Goal: Information Seeking & Learning: Learn about a topic

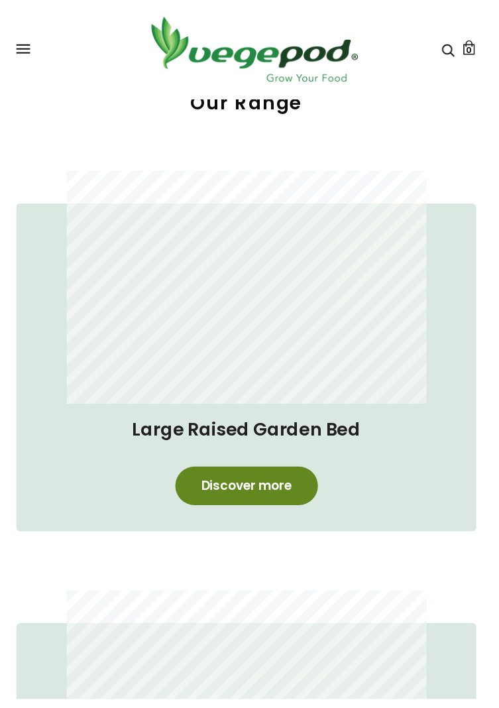
click at [281, 483] on link "Discover more" at bounding box center [250, 492] width 145 height 39
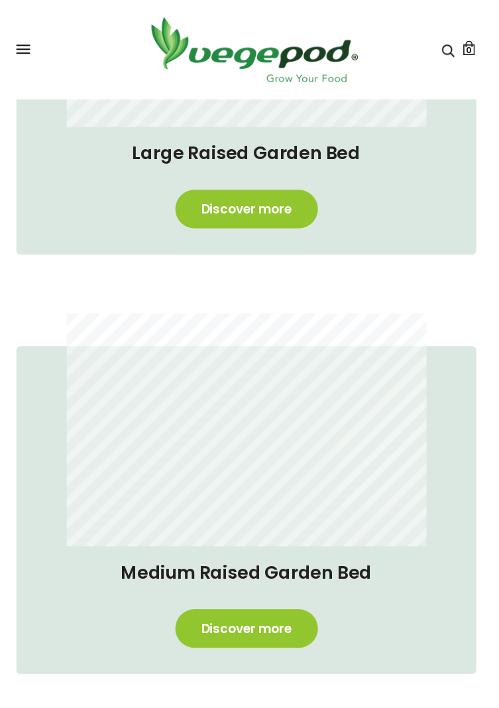
scroll to position [671, 0]
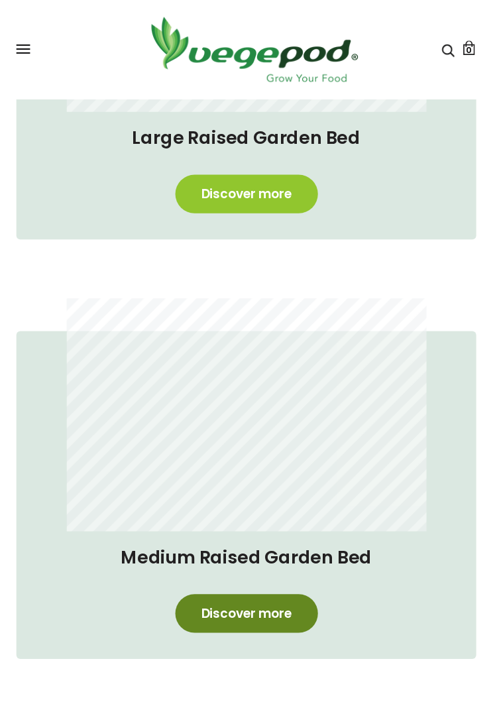
click at [287, 619] on link "Discover more" at bounding box center [250, 621] width 145 height 39
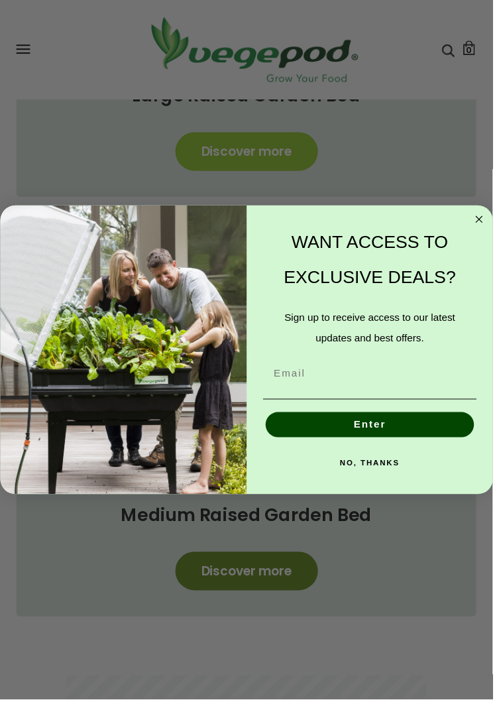
scroll to position [0, 1366]
click at [485, 228] on circle "Close dialog" at bounding box center [485, 222] width 15 height 15
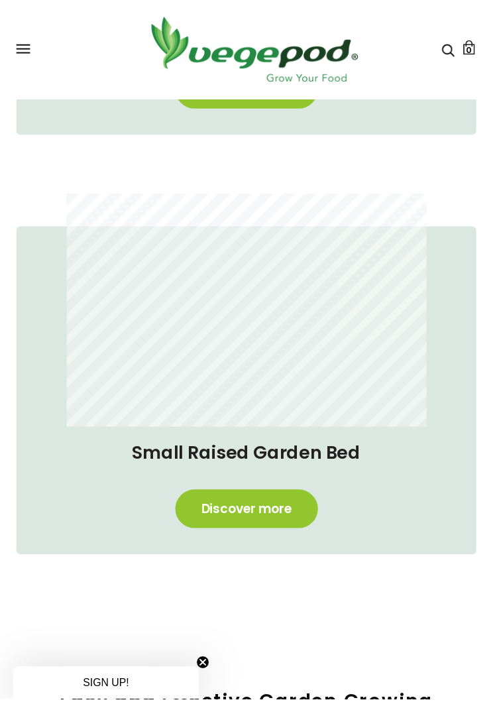
scroll to position [1201, 0]
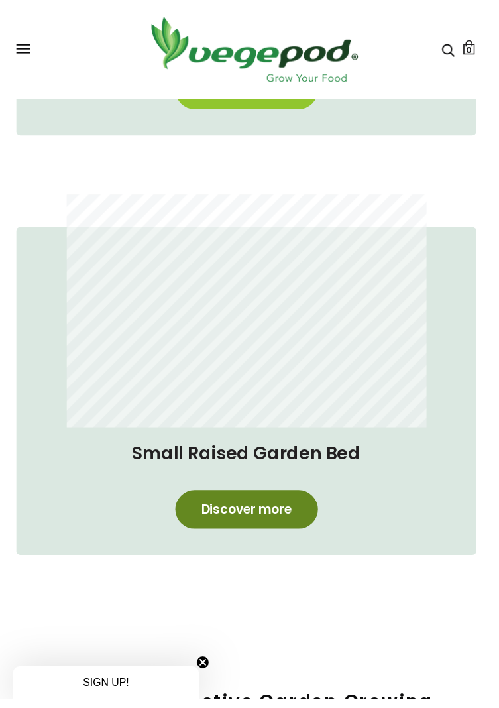
click at [265, 515] on link "Discover more" at bounding box center [250, 516] width 145 height 39
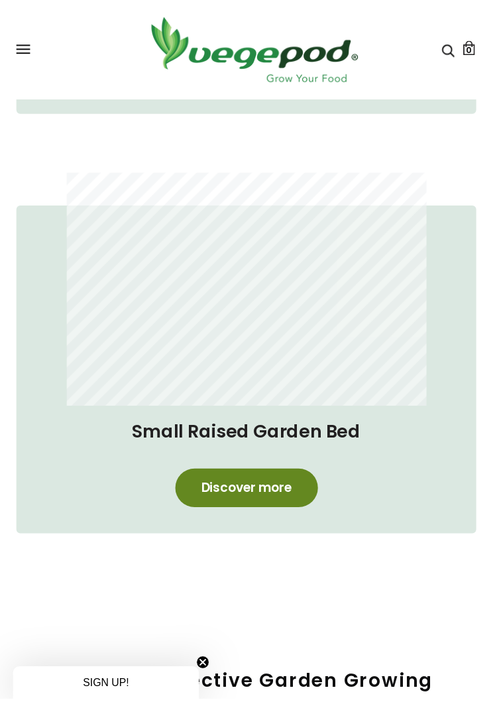
scroll to position [1244, 0]
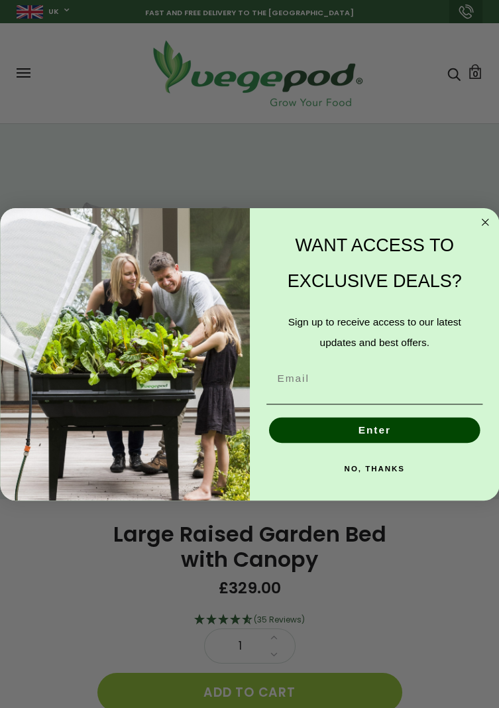
click at [485, 222] on circle "Close dialog" at bounding box center [485, 222] width 15 height 15
click at [486, 222] on icon "Close dialog" at bounding box center [485, 222] width 6 height 6
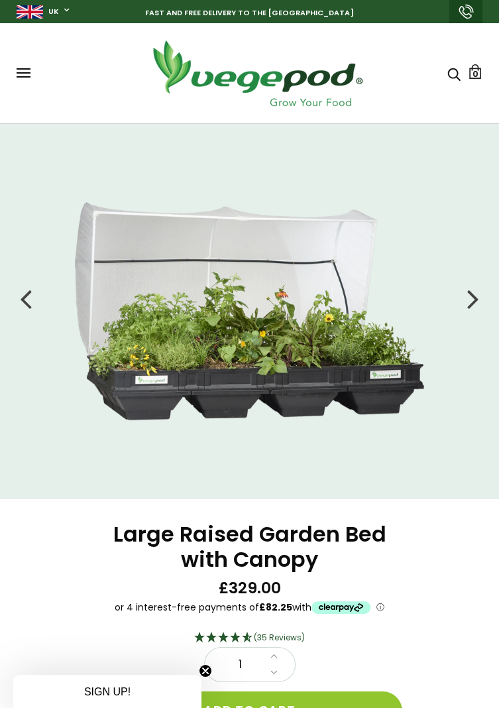
click at [471, 300] on div at bounding box center [474, 298] width 12 height 33
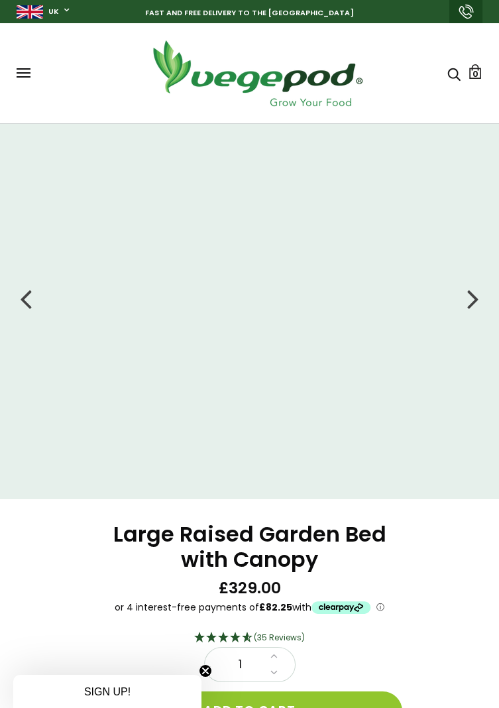
click at [468, 305] on div at bounding box center [474, 298] width 12 height 33
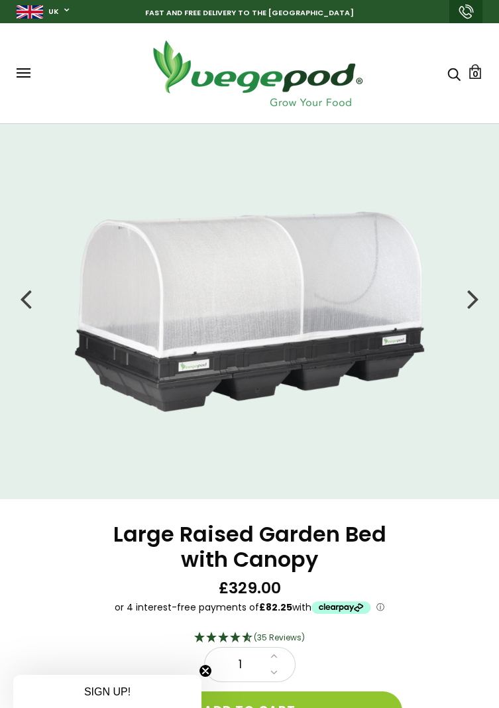
click at [476, 304] on div at bounding box center [474, 298] width 12 height 33
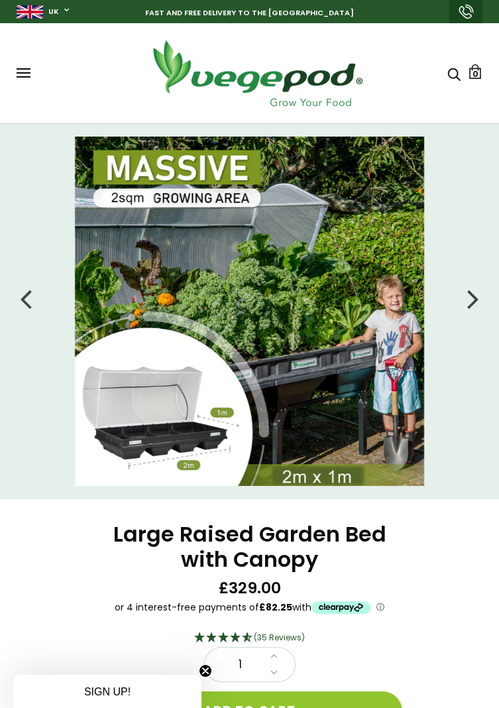
click at [476, 302] on div at bounding box center [474, 298] width 12 height 33
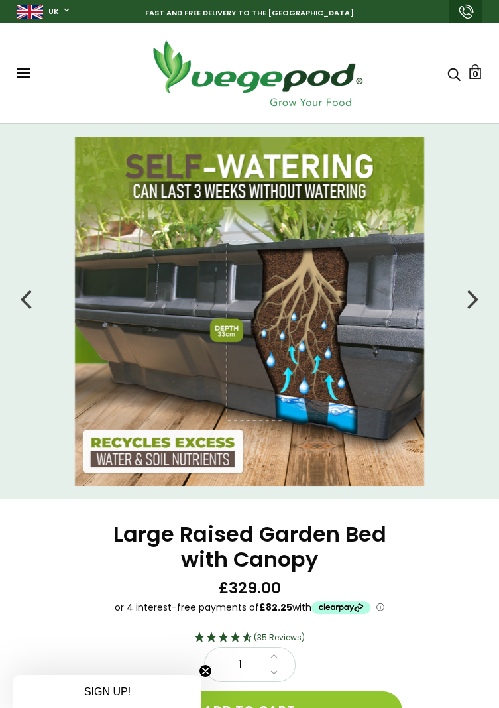
click at [476, 297] on div at bounding box center [474, 298] width 12 height 33
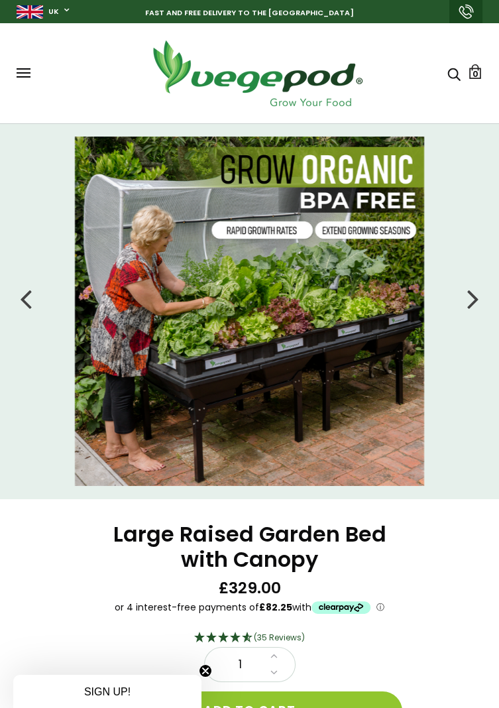
click at [477, 308] on div at bounding box center [474, 298] width 12 height 33
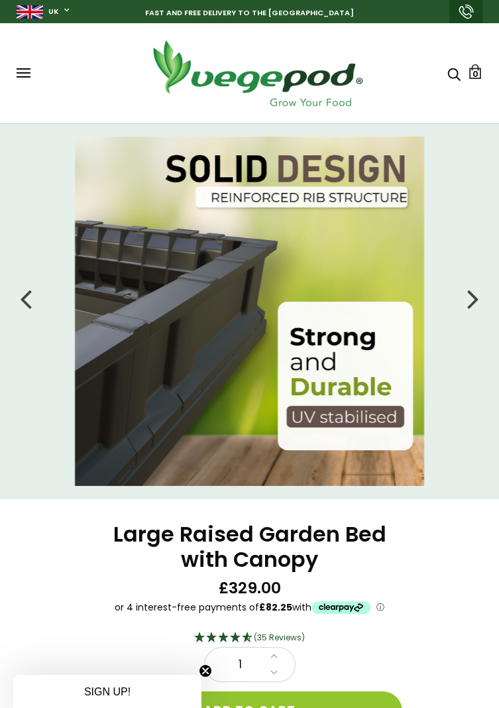
click at [478, 298] on div at bounding box center [474, 298] width 12 height 33
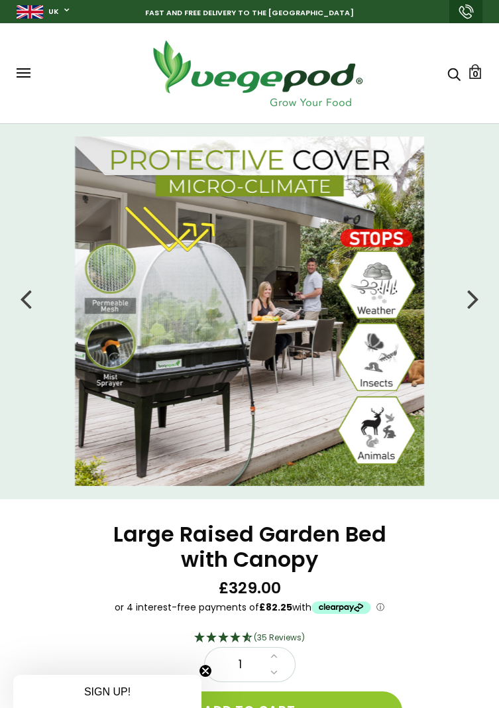
click at [472, 297] on div at bounding box center [474, 298] width 12 height 33
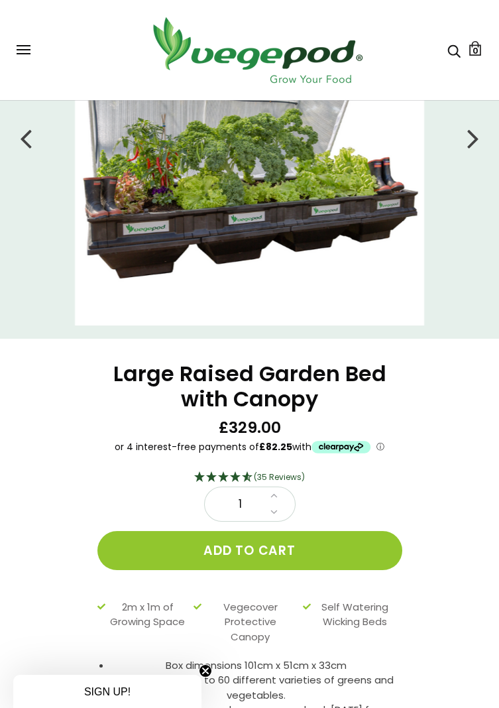
scroll to position [163, 0]
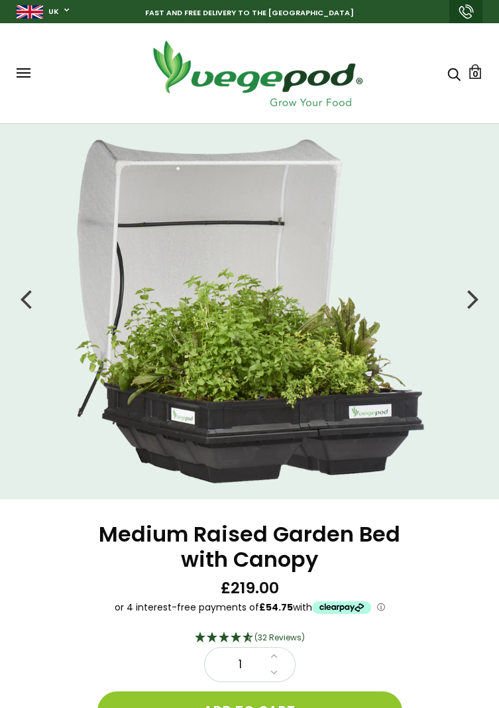
click at [477, 304] on div at bounding box center [474, 298] width 12 height 33
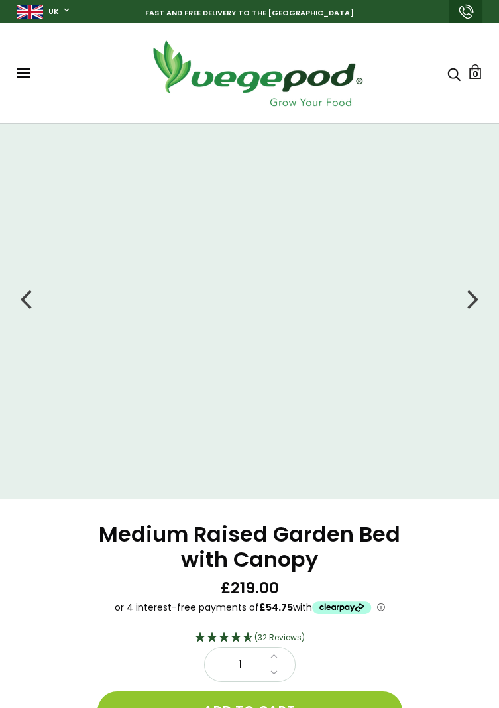
click at [472, 299] on div at bounding box center [474, 298] width 12 height 33
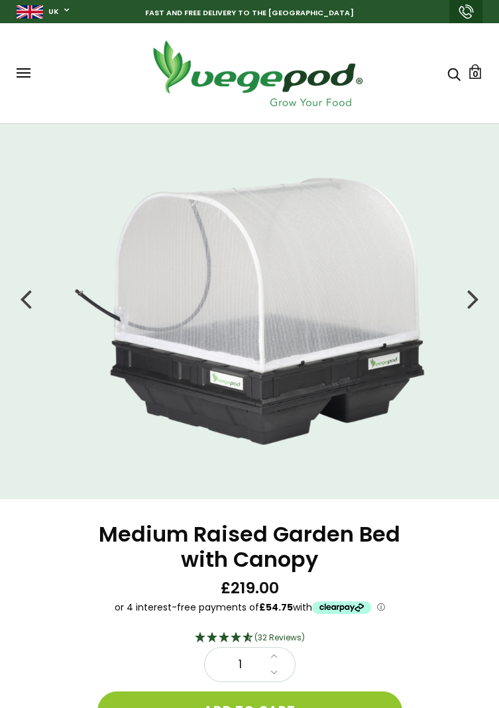
click at [474, 302] on div at bounding box center [474, 298] width 12 height 33
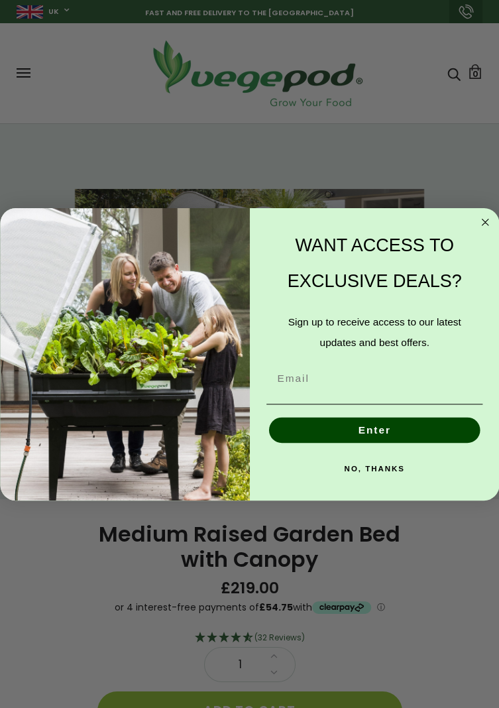
click at [479, 222] on circle "Close dialog" at bounding box center [485, 222] width 15 height 15
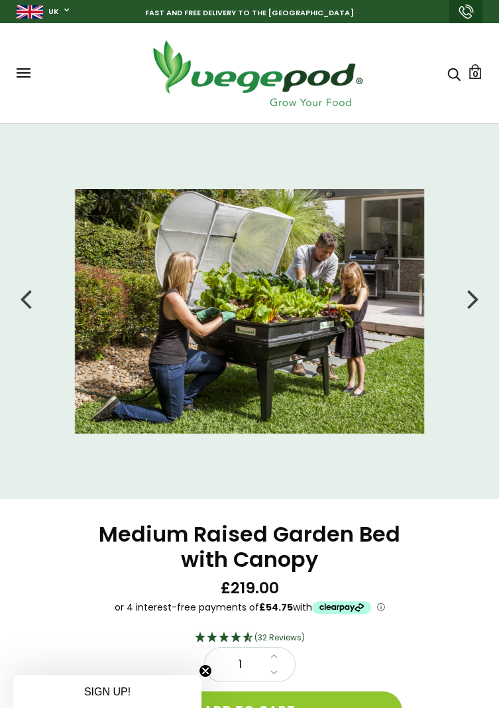
click at [470, 306] on div at bounding box center [474, 298] width 12 height 33
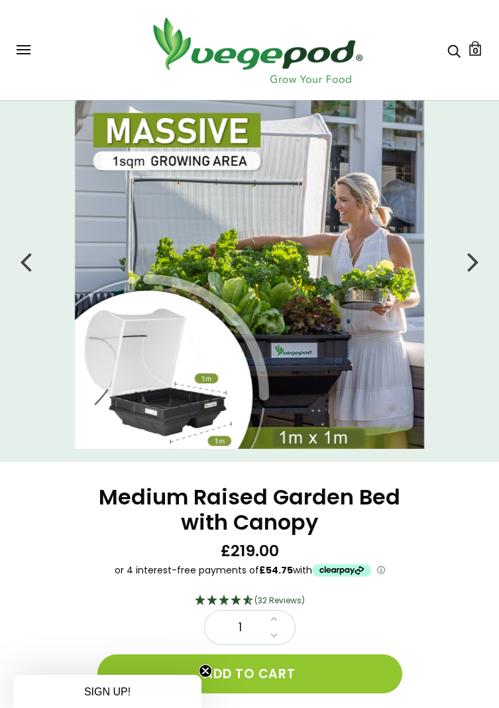
scroll to position [39, 0]
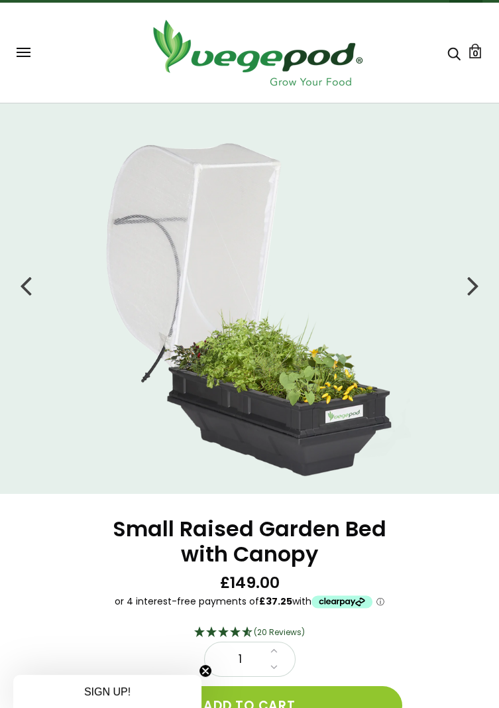
scroll to position [64, 0]
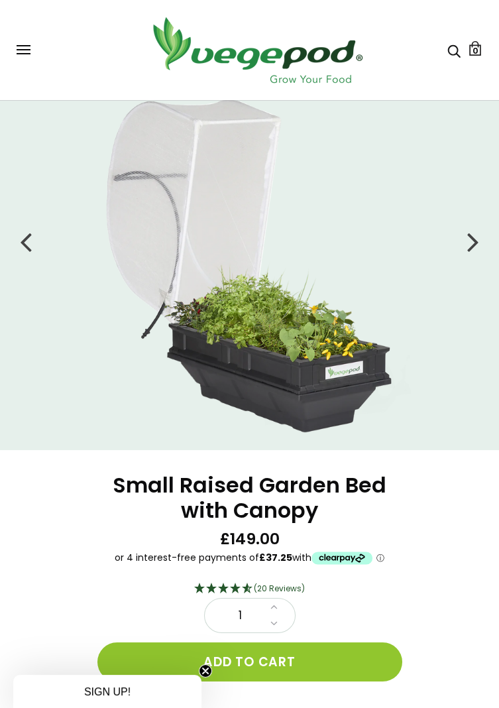
click at [476, 249] on div at bounding box center [474, 241] width 12 height 33
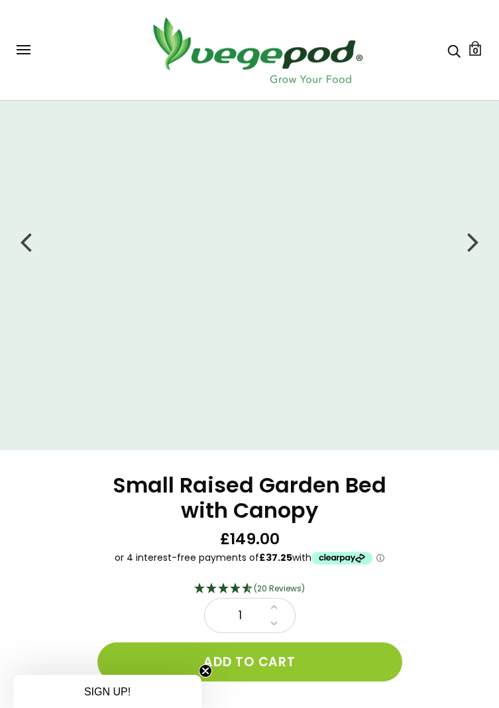
click at [476, 249] on div at bounding box center [474, 241] width 12 height 33
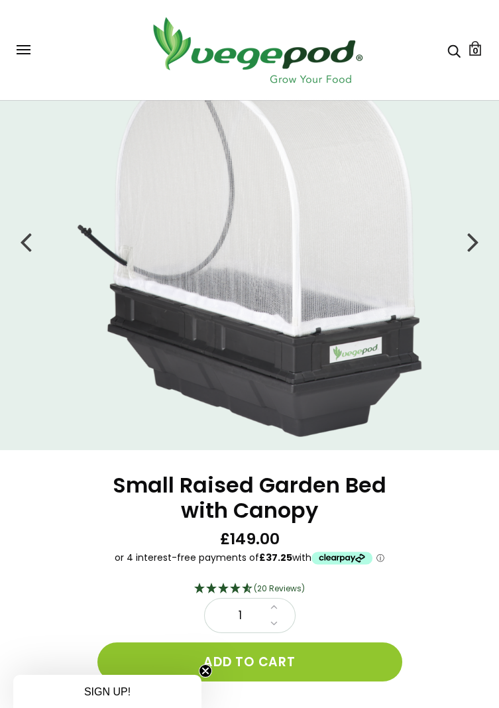
click at [476, 244] on div at bounding box center [474, 241] width 12 height 33
